Goal: Transaction & Acquisition: Purchase product/service

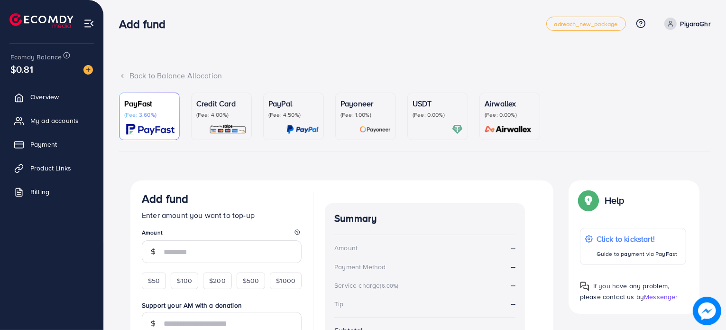
click at [353, 110] on div "Payoneer (Fee: 1.00%)" at bounding box center [366, 108] width 50 height 21
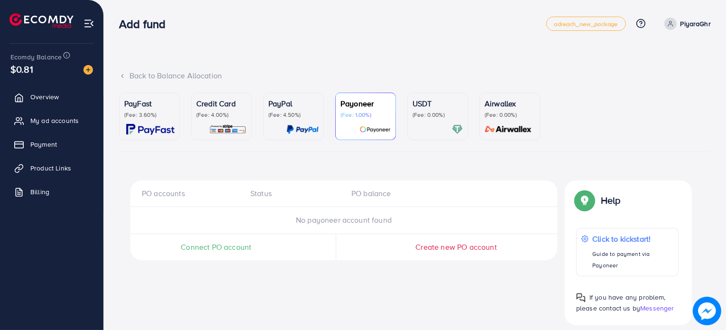
click at [435, 115] on p "(Fee: 0.00%)" at bounding box center [438, 115] width 50 height 8
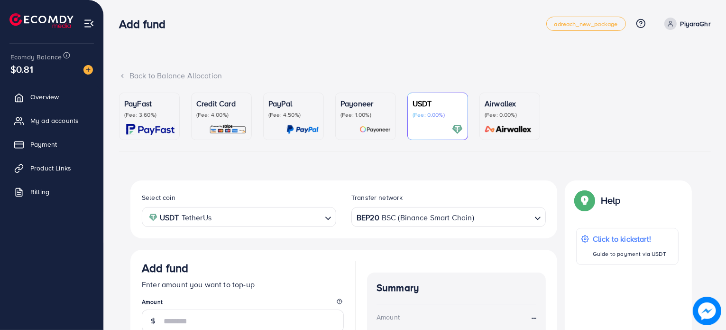
click at [159, 102] on p "PayFast" at bounding box center [149, 103] width 50 height 11
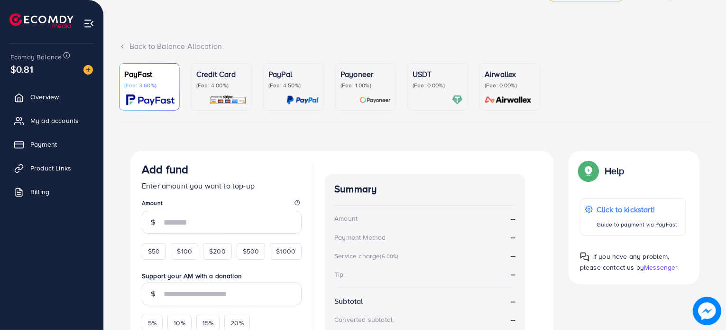
scroll to position [142, 0]
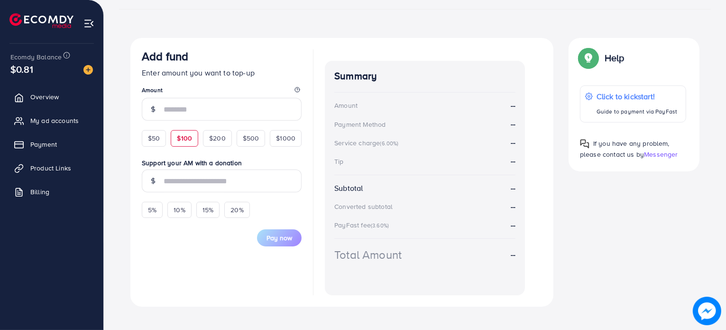
click at [194, 143] on div "$100" at bounding box center [185, 138] width 28 height 16
type input "***"
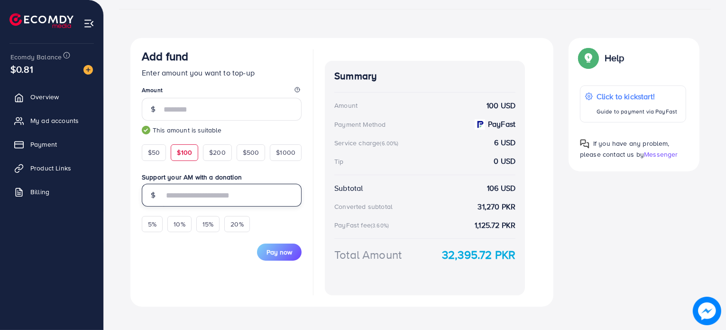
click at [228, 196] on input "text" at bounding box center [233, 195] width 138 height 23
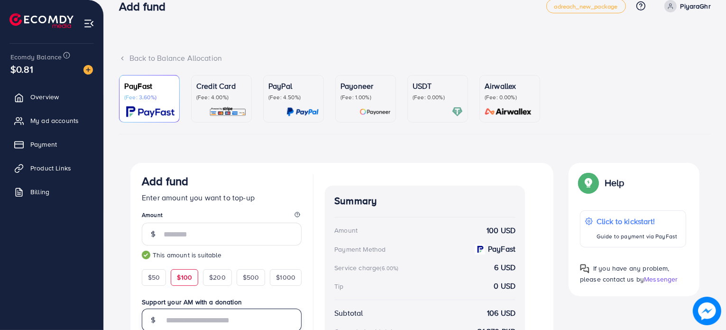
scroll to position [0, 0]
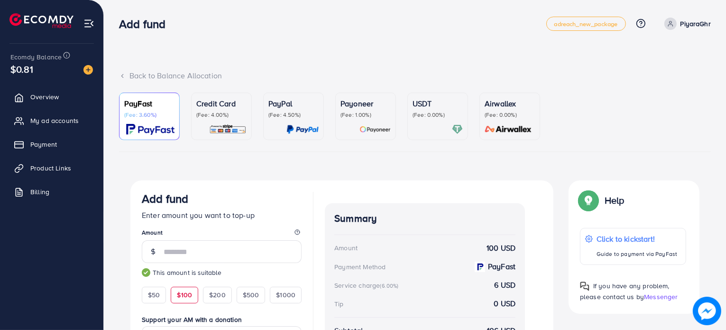
click at [504, 130] on img at bounding box center [508, 129] width 53 height 11
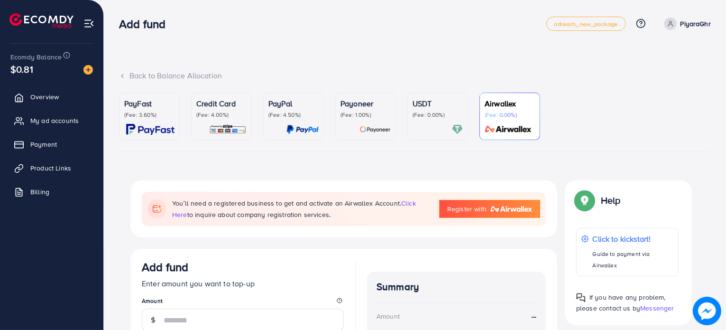
click at [418, 126] on div at bounding box center [438, 129] width 50 height 11
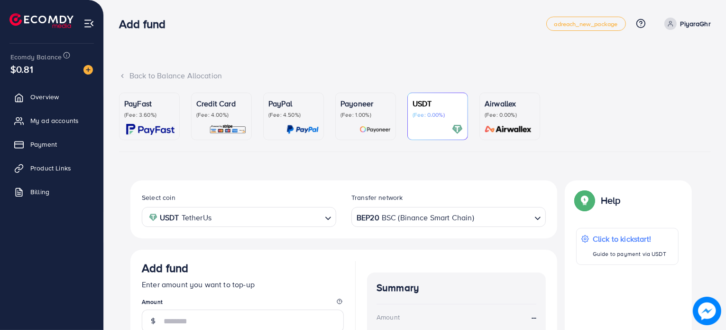
click at [166, 122] on div "PayFast (Fee: 3.60%)" at bounding box center [149, 116] width 50 height 37
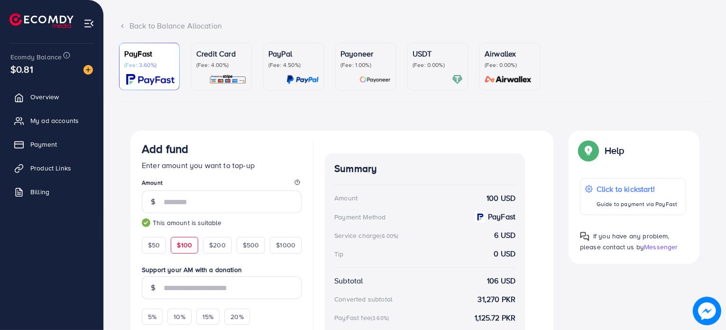
scroll to position [153, 0]
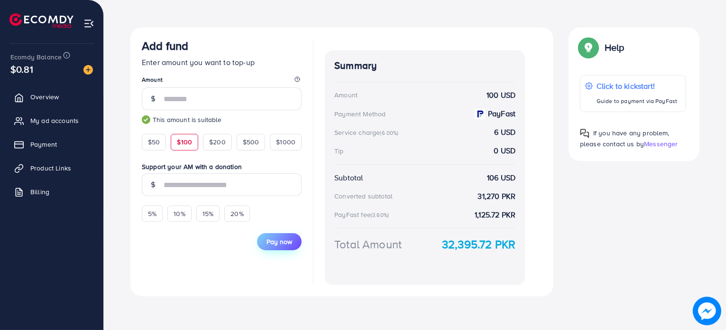
click at [285, 240] on span "Pay now" at bounding box center [280, 241] width 26 height 9
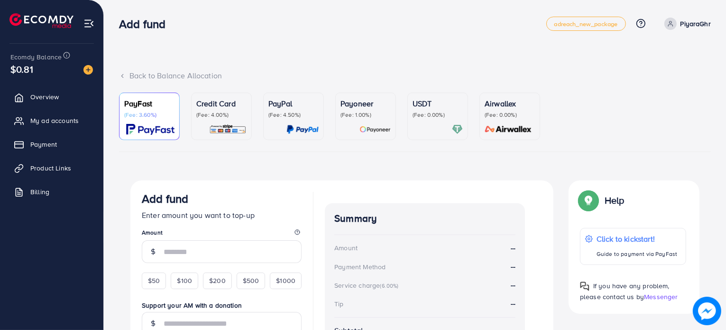
scroll to position [95, 0]
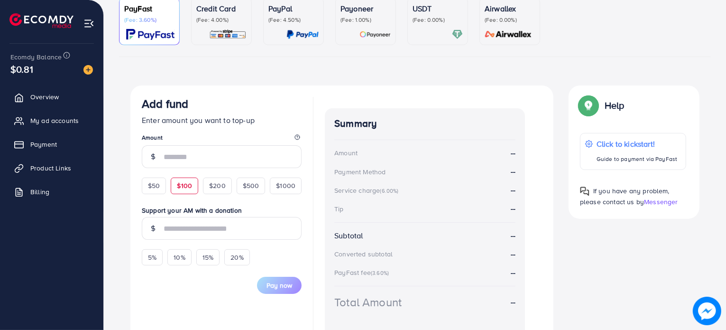
click at [186, 184] on span "$100" at bounding box center [184, 185] width 15 height 9
type input "***"
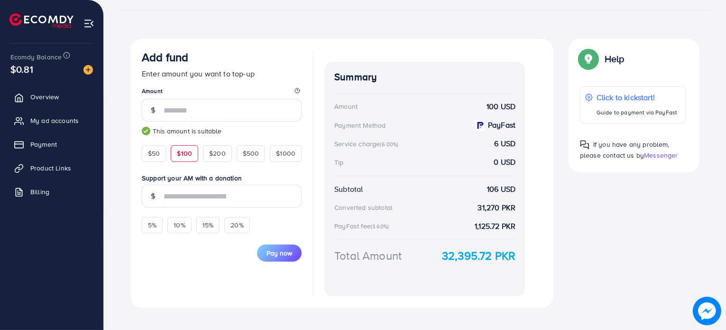
scroll to position [153, 0]
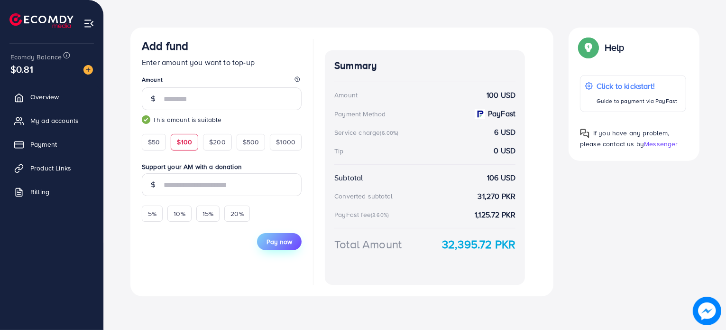
click at [274, 239] on span "Pay now" at bounding box center [280, 241] width 26 height 9
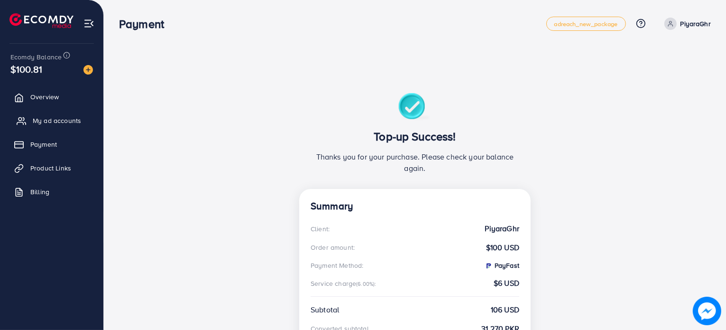
click at [55, 123] on span "My ad accounts" at bounding box center [57, 120] width 48 height 9
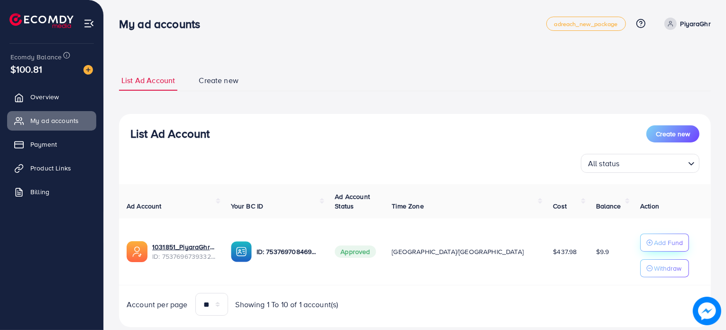
click at [654, 242] on p "Add Fund" at bounding box center [668, 242] width 29 height 11
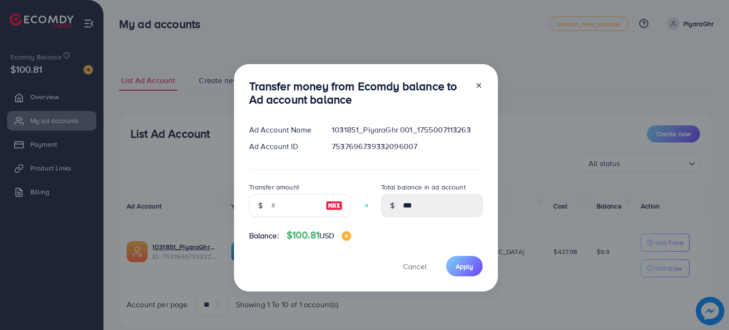
click at [335, 203] on img at bounding box center [333, 205] width 17 height 11
type input "***"
type input "******"
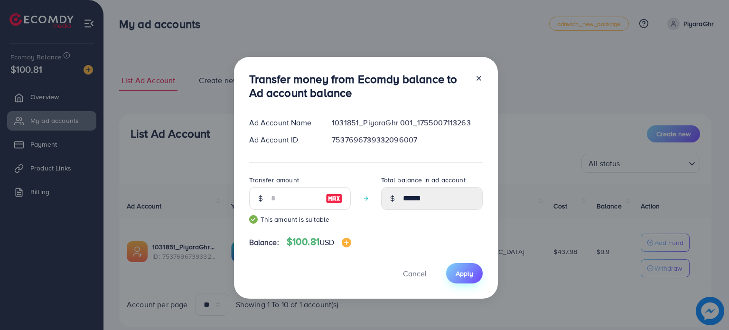
click at [461, 269] on span "Apply" at bounding box center [464, 272] width 18 height 9
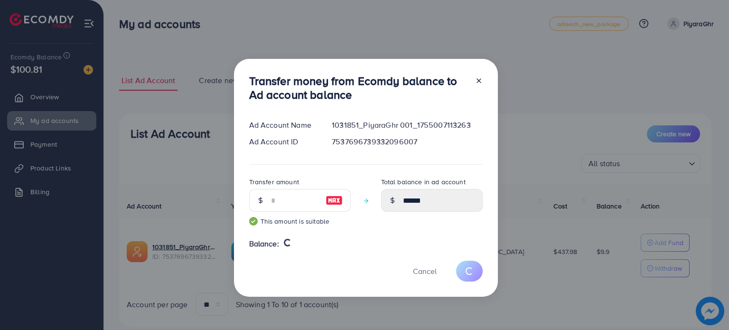
type input "***"
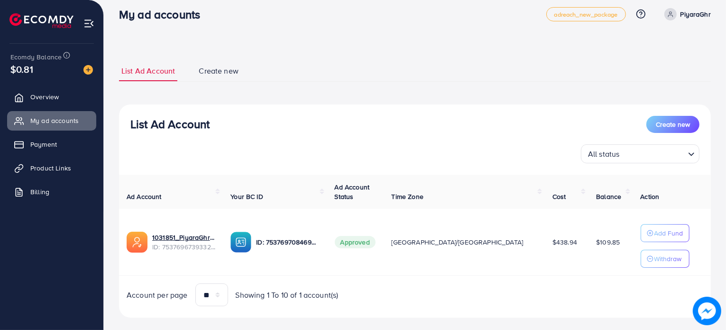
scroll to position [23, 0]
